Goal: Entertainment & Leisure: Consume media (video, audio)

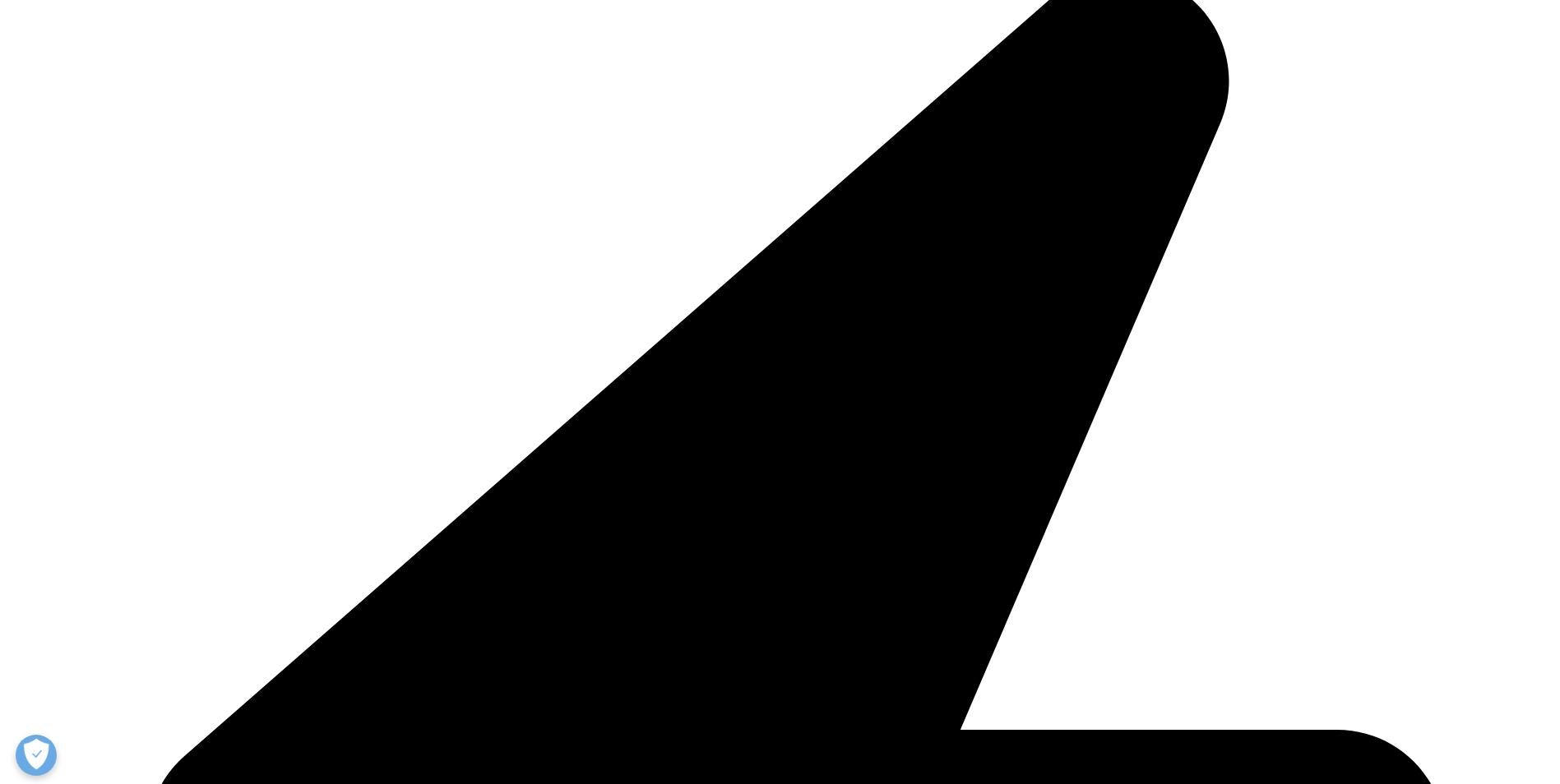
scroll to position [661, 970]
